Goal: Task Accomplishment & Management: Manage account settings

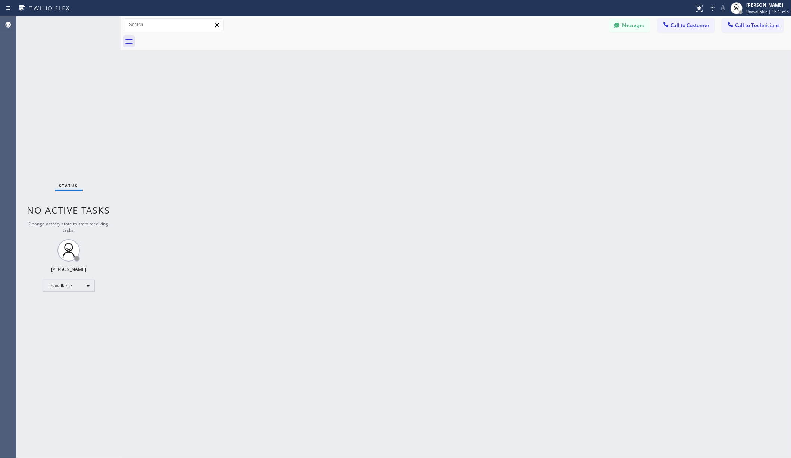
click at [558, 188] on div "Back to Dashboard Change Sender ID Customers Technicians AA [PERSON_NAME] [DATE…" at bounding box center [456, 237] width 670 height 442
click at [562, 160] on div "Back to Dashboard Change Sender ID Customers Technicians AA [PERSON_NAME] [DATE…" at bounding box center [456, 237] width 670 height 442
click at [173, 179] on div "Back to Dashboard Change Sender ID Customers Technicians AA [PERSON_NAME] [DATE…" at bounding box center [456, 237] width 670 height 442
click at [770, 9] on span "Unavailable | 1h 55min" at bounding box center [767, 11] width 42 height 5
click at [520, 184] on div "Back to Dashboard Change Sender ID Customers Technicians AA [PERSON_NAME] [DATE…" at bounding box center [456, 237] width 670 height 442
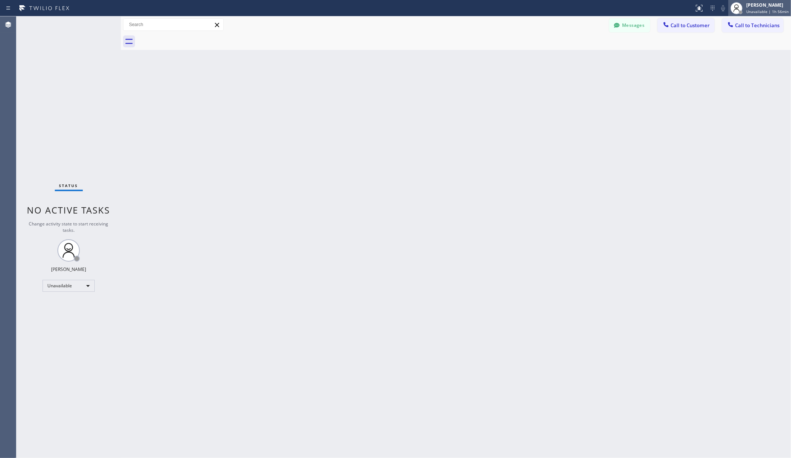
click at [774, 6] on div "[PERSON_NAME]" at bounding box center [767, 5] width 42 height 6
click at [447, 146] on div "Back to Dashboard Change Sender ID Customers Technicians AA [PERSON_NAME] [DATE…" at bounding box center [456, 237] width 670 height 442
click at [315, 212] on div "Back to Dashboard Change Sender ID Customers Technicians AA [PERSON_NAME] [DATE…" at bounding box center [456, 237] width 670 height 442
click at [770, 2] on div "[PERSON_NAME]" at bounding box center [767, 5] width 42 height 6
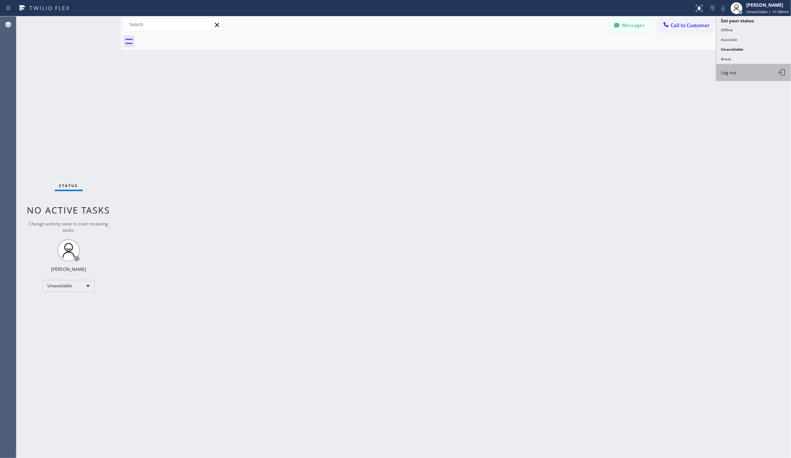
click at [736, 69] on span "Log out" at bounding box center [727, 72] width 15 height 6
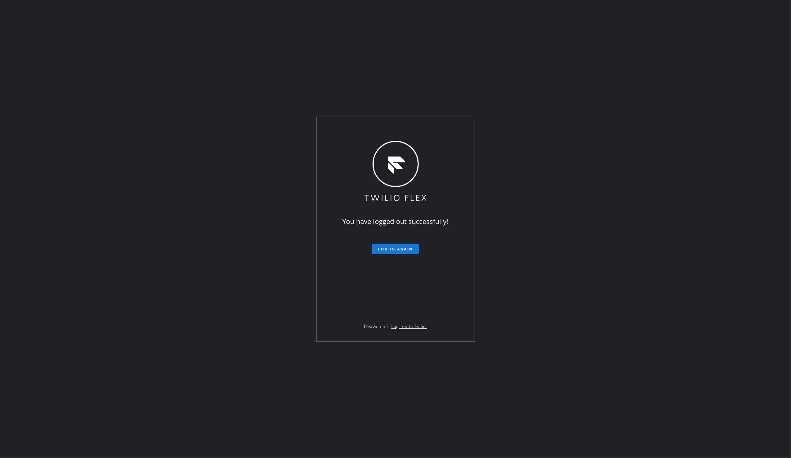
click at [166, 44] on div "You have logged out successfully! Log in again Flex Admin? Log in with Twilio." at bounding box center [395, 229] width 791 height 458
click at [134, 275] on div "You have logged out successfully! Log in again Flex Admin? Log in with Twilio." at bounding box center [395, 229] width 791 height 458
